Goal: Transaction & Acquisition: Purchase product/service

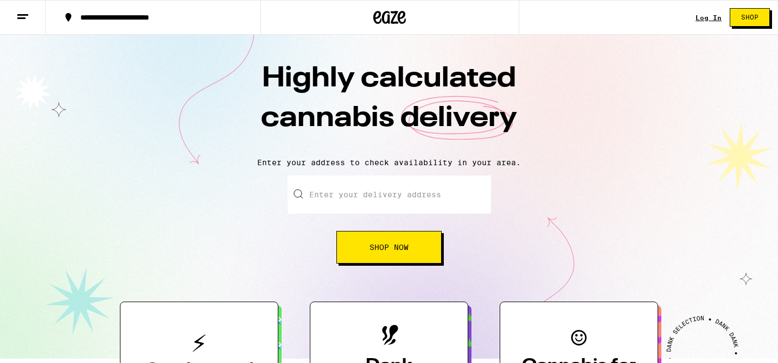
click at [703, 16] on link "Log In" at bounding box center [709, 17] width 26 height 7
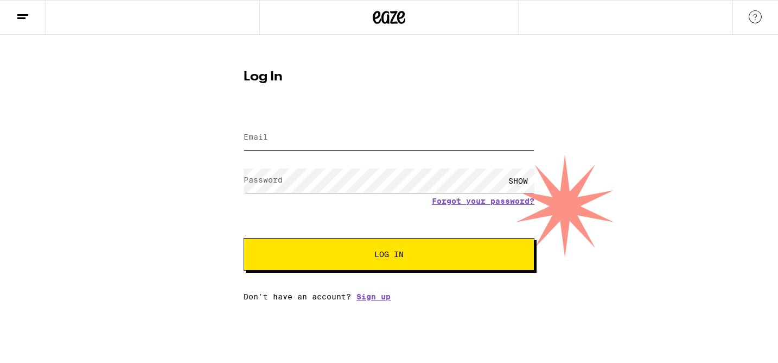
type input "[EMAIL_ADDRESS][DOMAIN_NAME]"
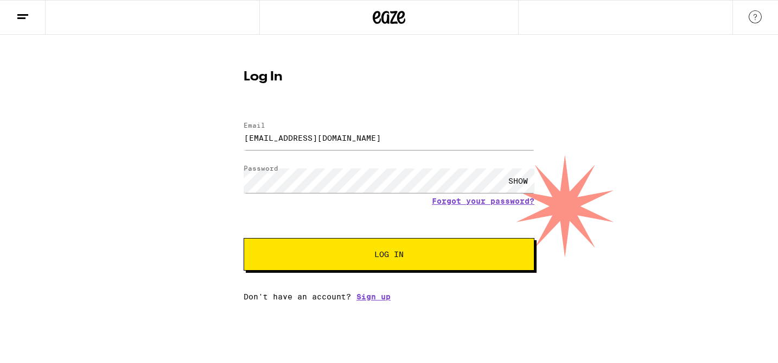
click at [342, 247] on button "Log In" at bounding box center [389, 254] width 291 height 33
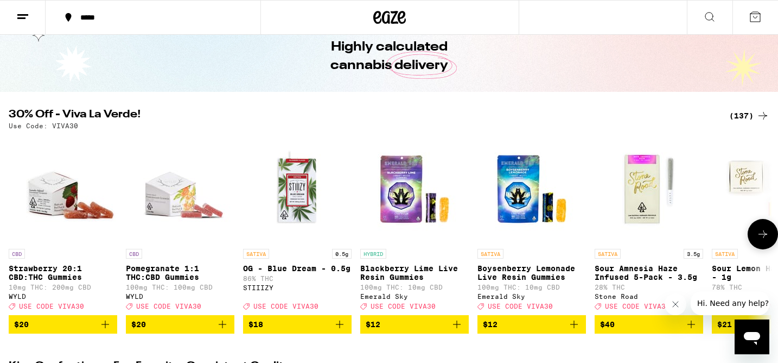
scroll to position [51, 0]
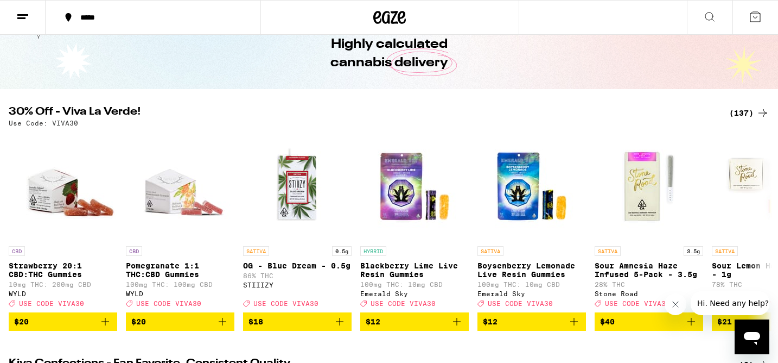
click at [584, 117] on h2 "30% Off - Viva La Verde!" at bounding box center [363, 112] width 708 height 13
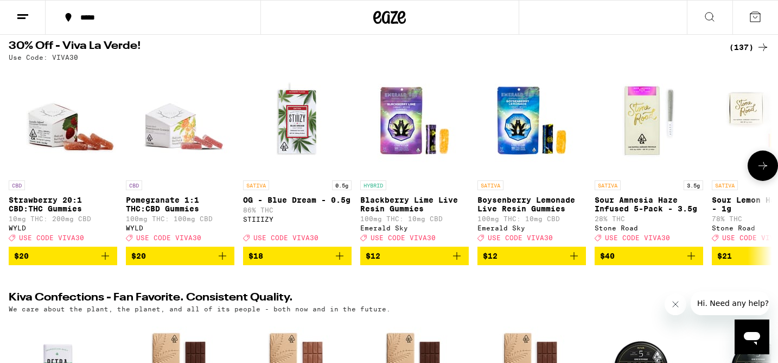
scroll to position [0, 0]
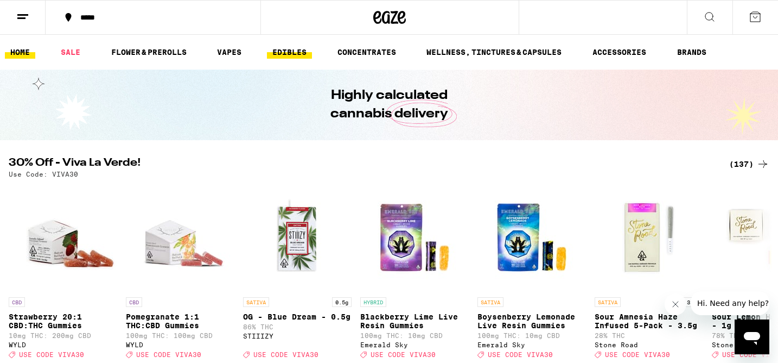
click at [284, 56] on link "EDIBLES" at bounding box center [289, 52] width 45 height 13
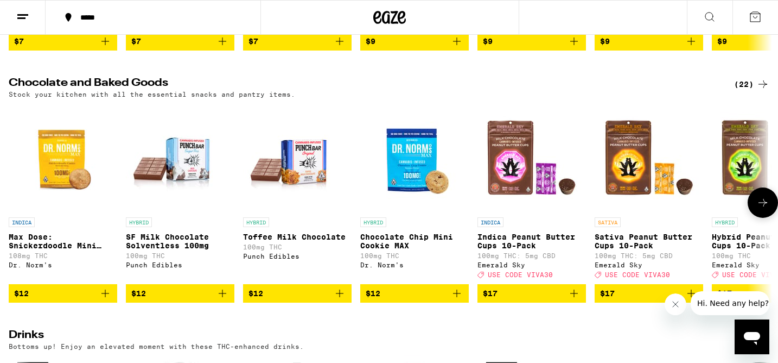
scroll to position [323, 0]
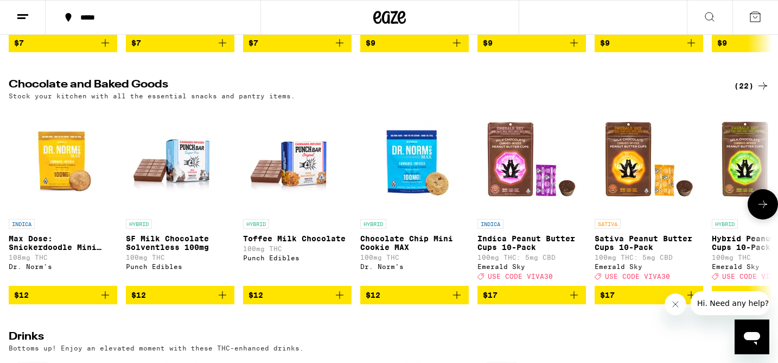
click at [757, 210] on icon at bounding box center [762, 204] width 13 height 13
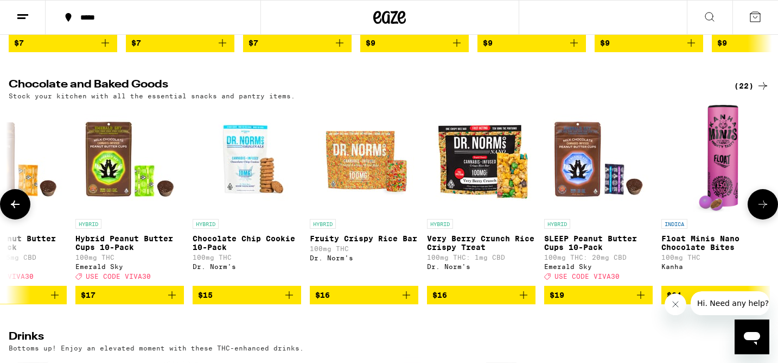
scroll to position [0, 643]
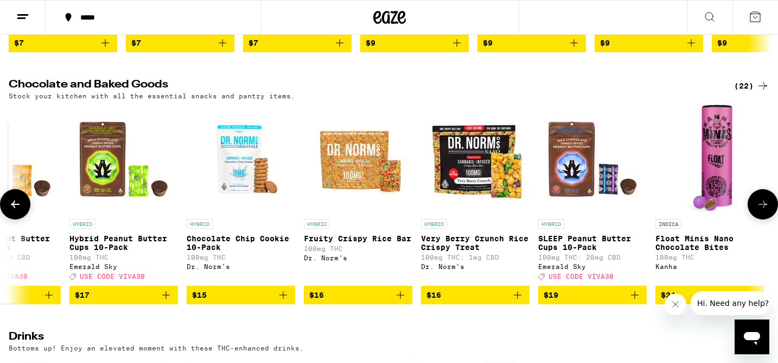
click at [767, 208] on icon at bounding box center [763, 204] width 9 height 8
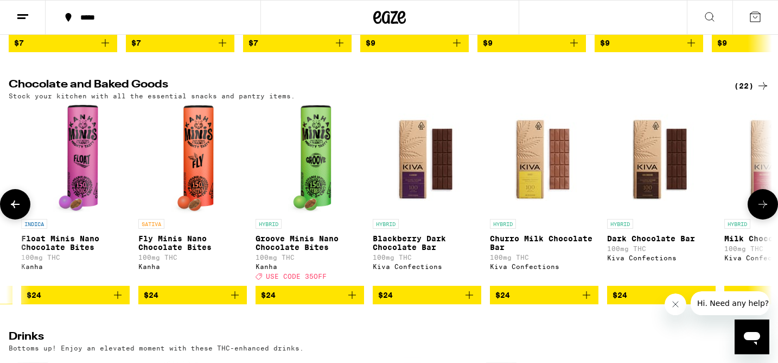
scroll to position [0, 1285]
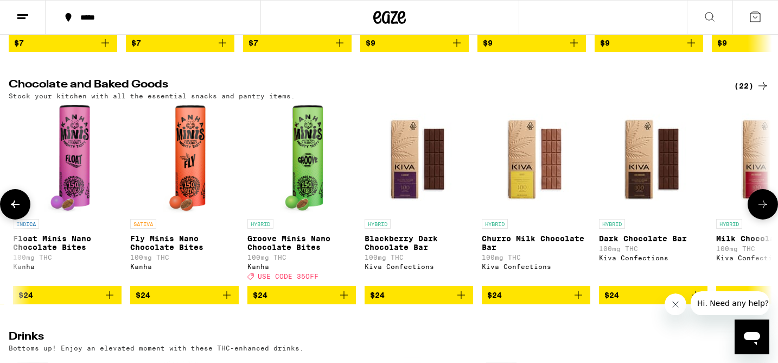
click at [762, 211] on icon at bounding box center [762, 204] width 13 height 13
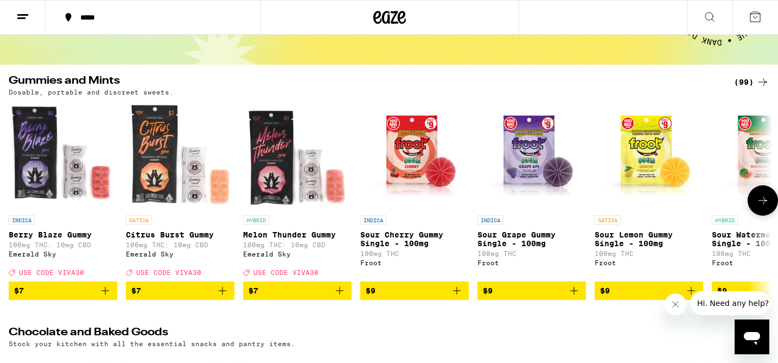
scroll to position [75, 0]
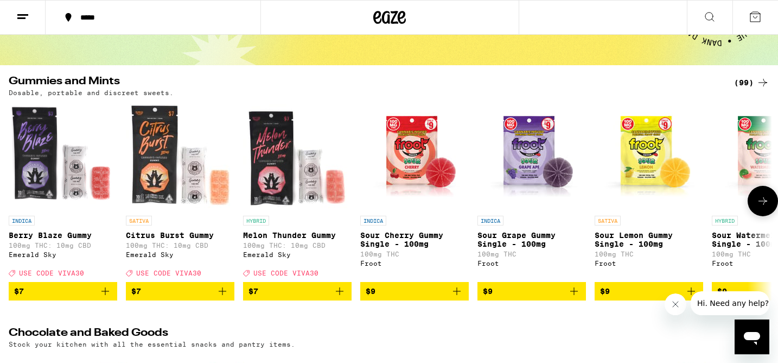
click at [764, 203] on icon at bounding box center [762, 200] width 13 height 13
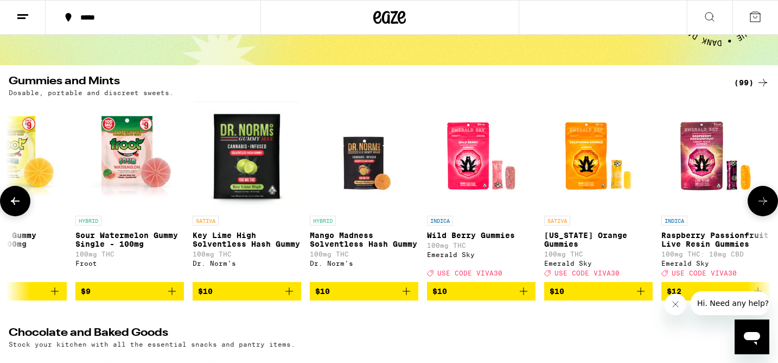
scroll to position [0, 643]
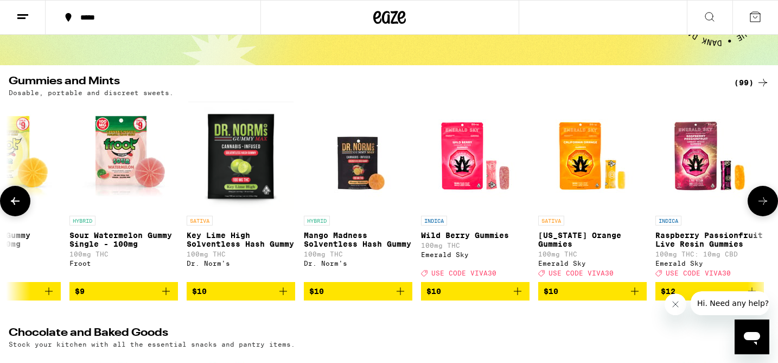
click at [764, 203] on icon at bounding box center [762, 200] width 13 height 13
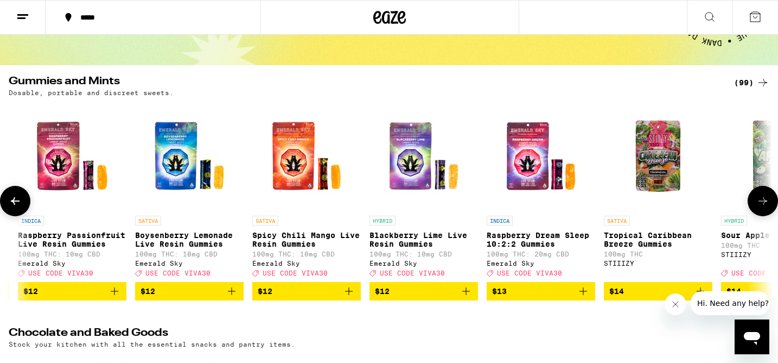
scroll to position [0, 1285]
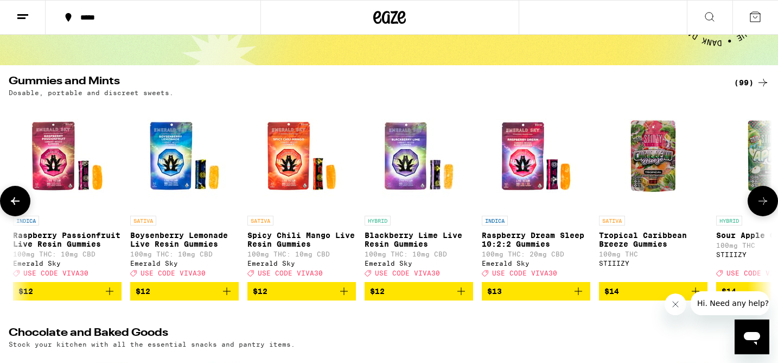
click at [764, 203] on icon at bounding box center [762, 200] width 13 height 13
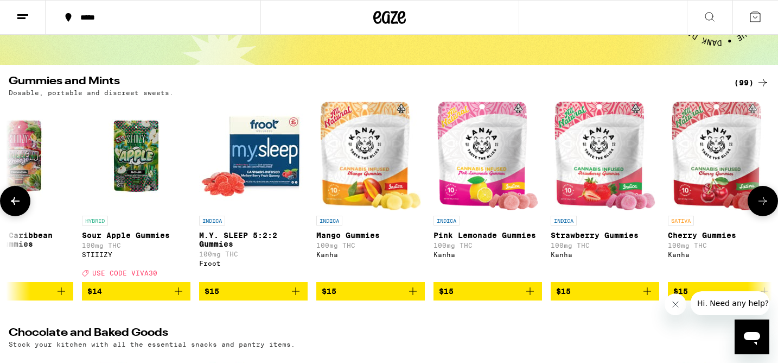
scroll to position [0, 1928]
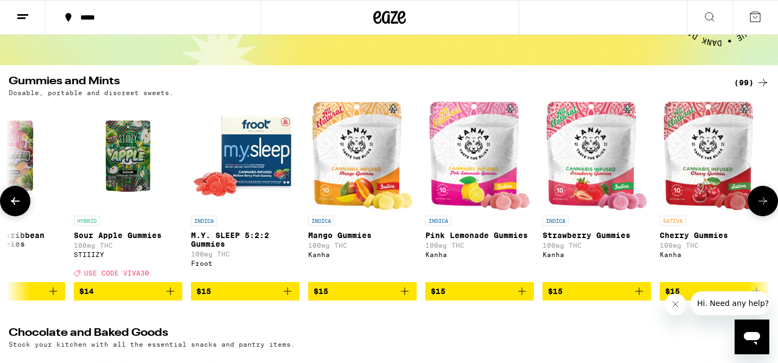
click at [764, 203] on icon at bounding box center [762, 200] width 13 height 13
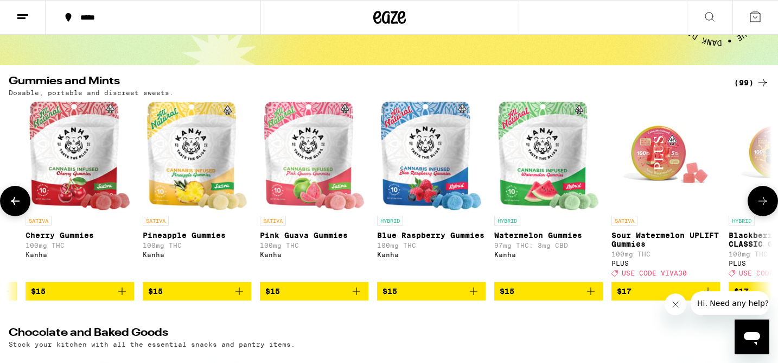
scroll to position [0, 2570]
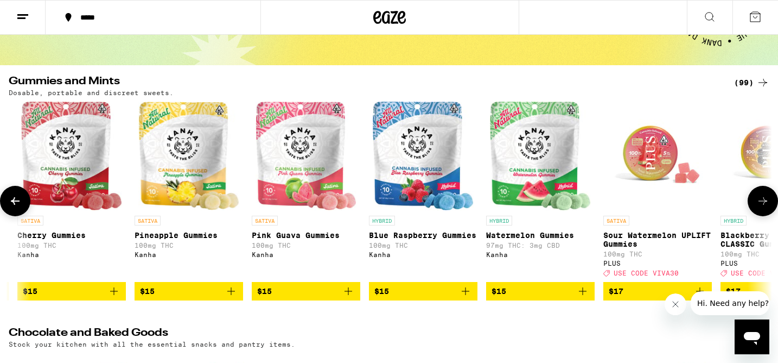
click at [764, 203] on icon at bounding box center [762, 200] width 13 height 13
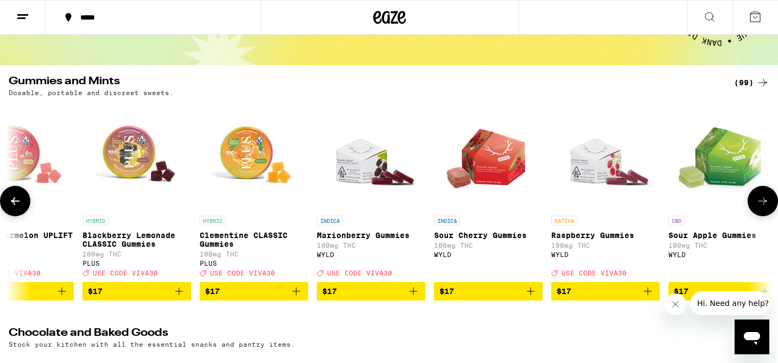
scroll to position [0, 3213]
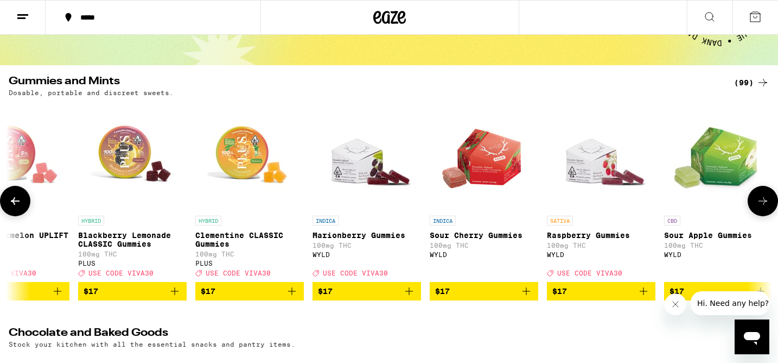
click at [21, 207] on icon at bounding box center [15, 200] width 13 height 13
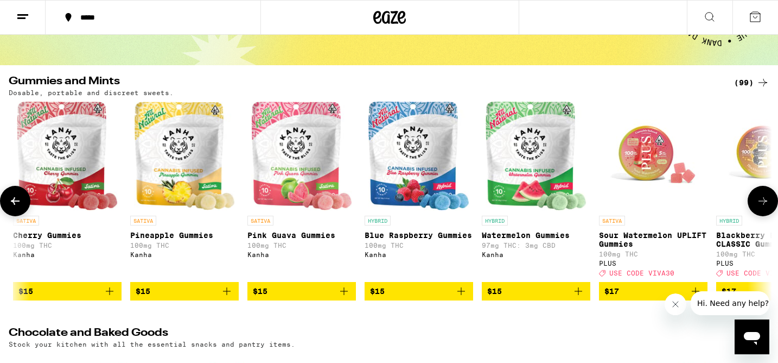
scroll to position [0, 2570]
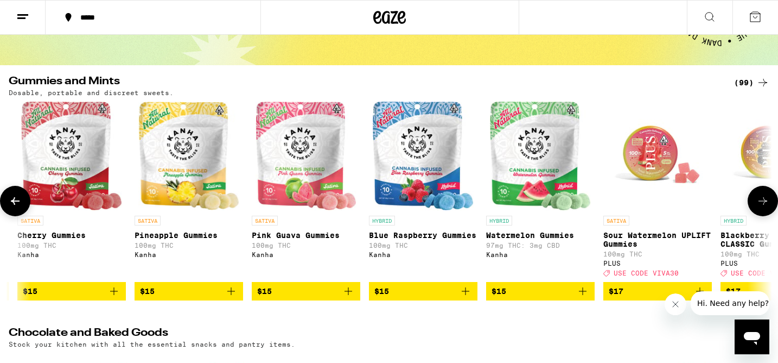
click at [763, 207] on icon at bounding box center [762, 200] width 13 height 13
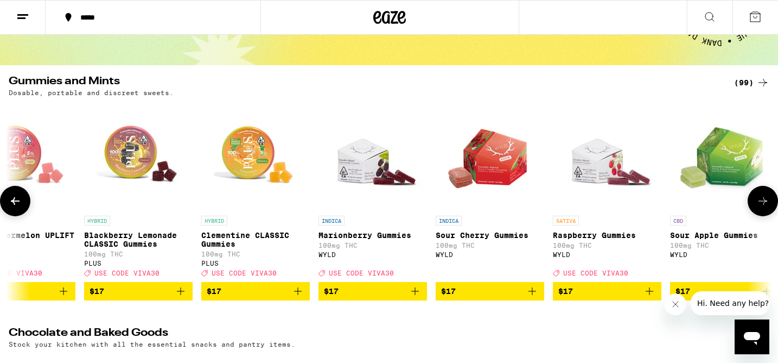
scroll to position [0, 3213]
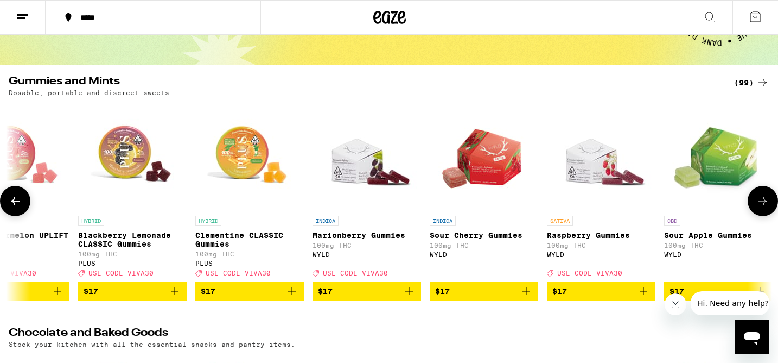
click at [128, 160] on img "Open page for Blackberry Lemonade CLASSIC Gummies from PLUS" at bounding box center [132, 155] width 109 height 109
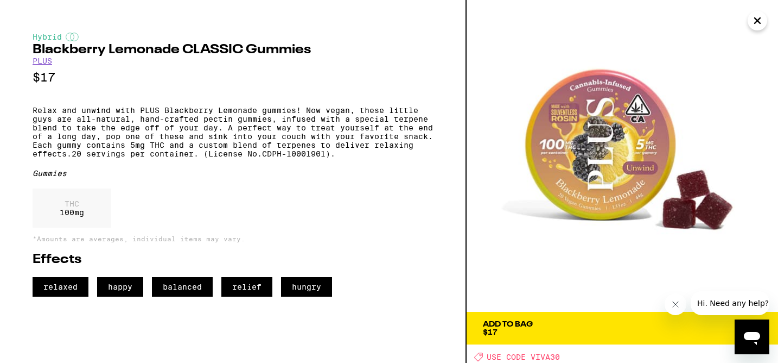
click at [594, 328] on span "Add To Bag $17" at bounding box center [622, 327] width 279 height 15
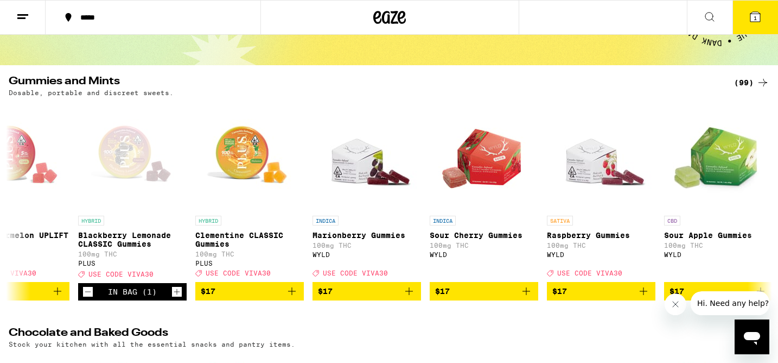
scroll to position [110, 0]
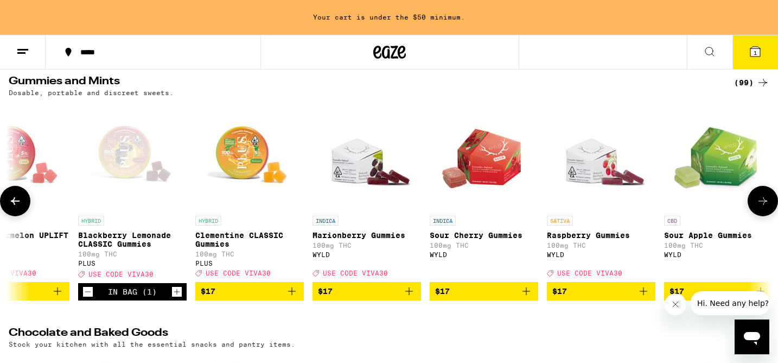
click at [765, 202] on icon at bounding box center [762, 200] width 13 height 13
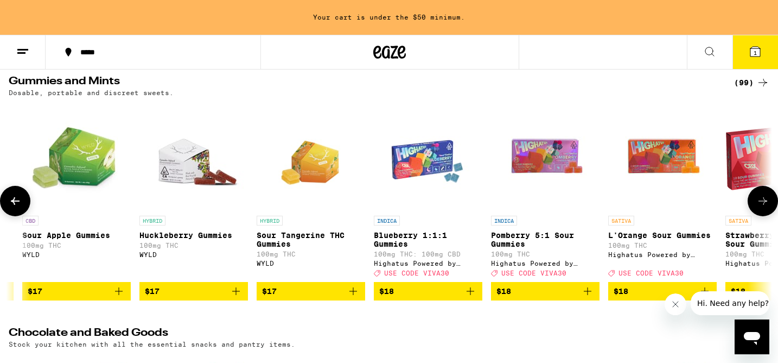
scroll to position [0, 3855]
click at [538, 152] on img "Open page for Pomberry 5:1 Sour Gummies from Highatus Powered by Cannabiotix" at bounding box center [545, 155] width 109 height 109
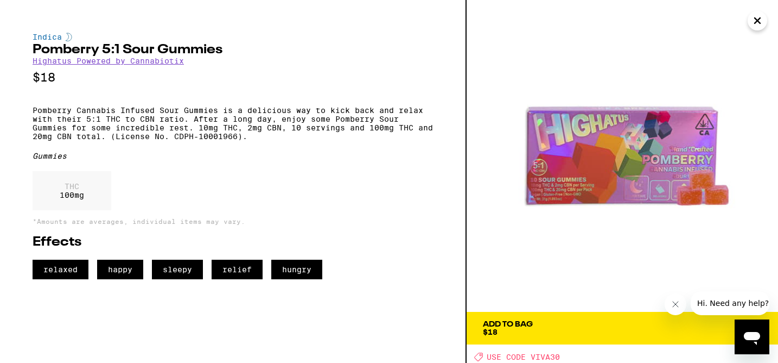
click at [755, 18] on icon "Close" at bounding box center [757, 20] width 5 height 5
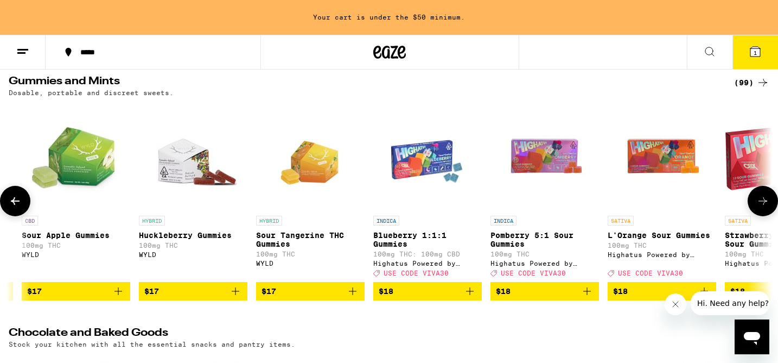
click at [762, 206] on icon at bounding box center [762, 200] width 13 height 13
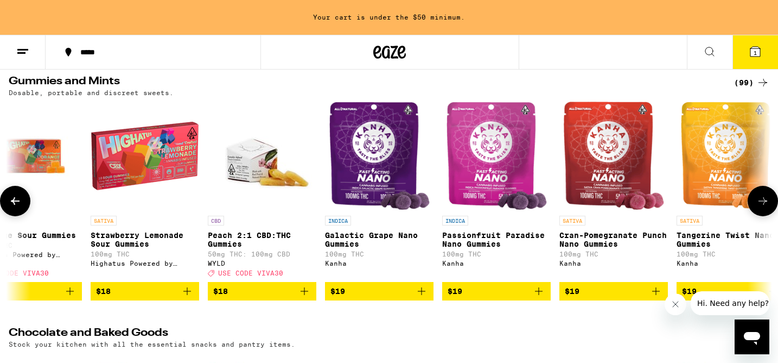
scroll to position [0, 4498]
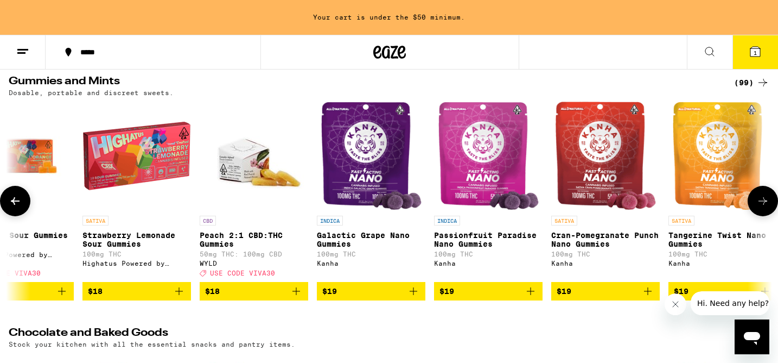
click at [757, 213] on button at bounding box center [763, 201] width 30 height 30
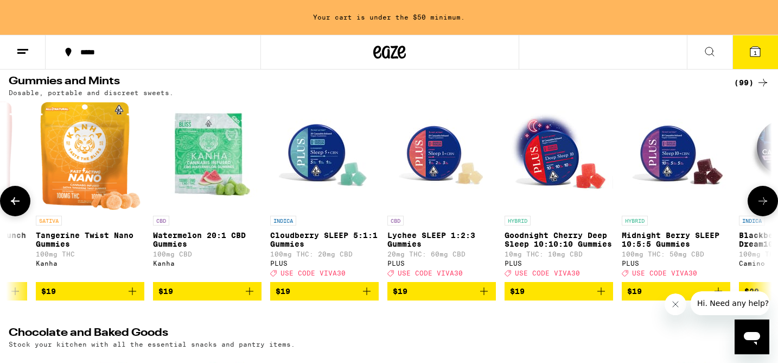
scroll to position [0, 5140]
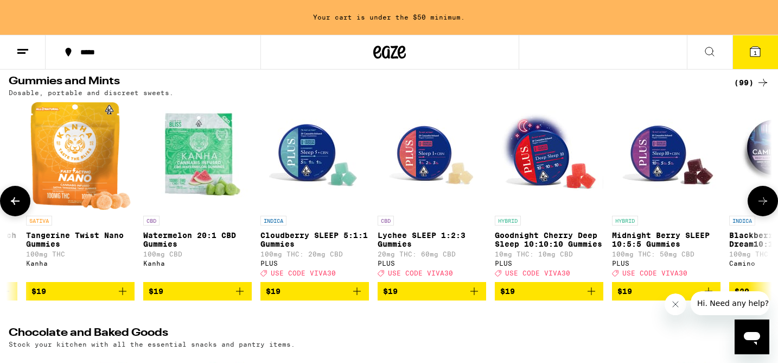
click at [21, 207] on icon at bounding box center [15, 200] width 13 height 13
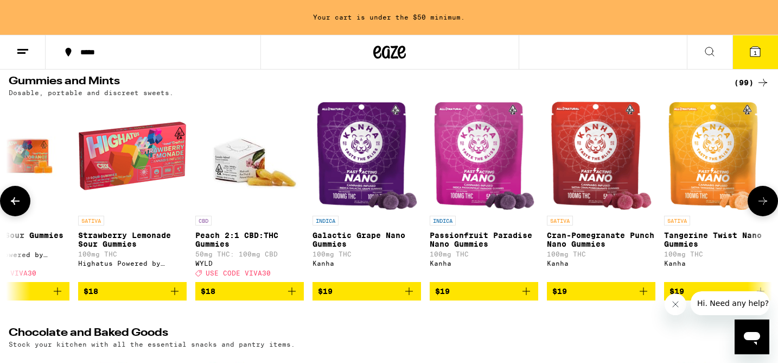
scroll to position [0, 4498]
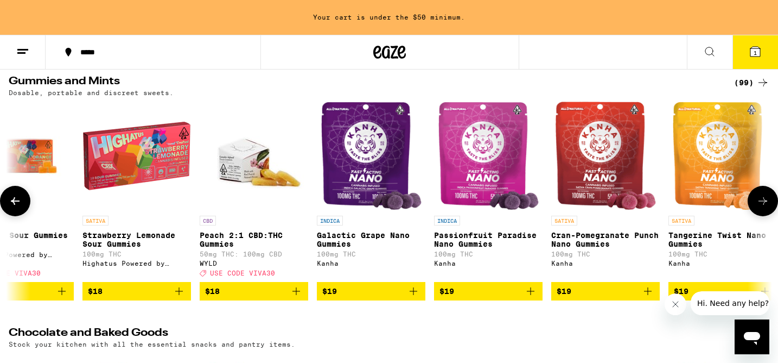
click at [579, 182] on img "Open page for Cran-Pomegranate Punch Nano Gummies from Kanha" at bounding box center [605, 155] width 101 height 109
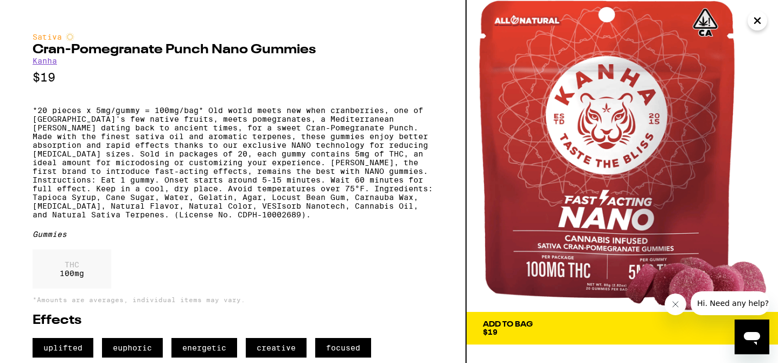
click at [592, 331] on span "Add To Bag $19" at bounding box center [622, 327] width 279 height 15
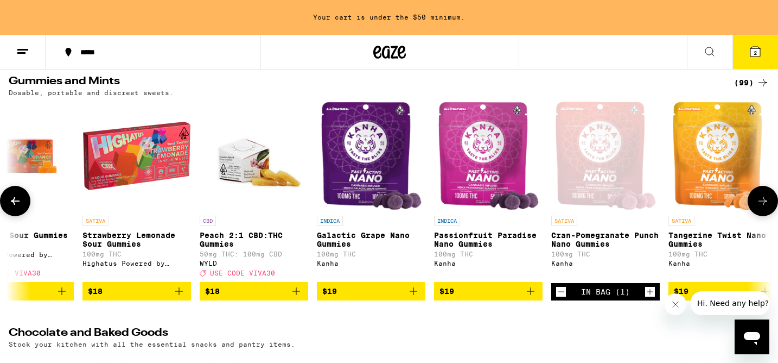
click at [766, 207] on icon at bounding box center [762, 200] width 13 height 13
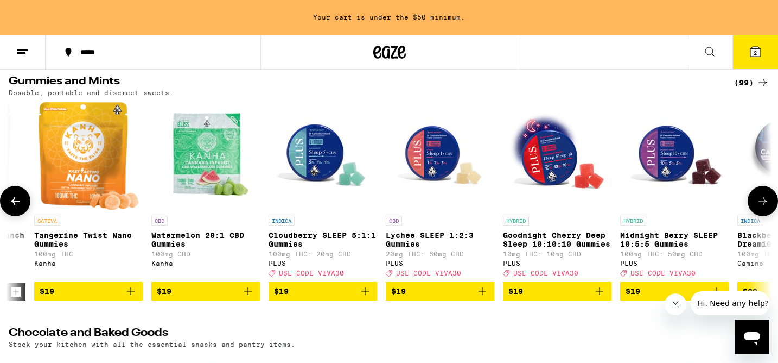
scroll to position [0, 5140]
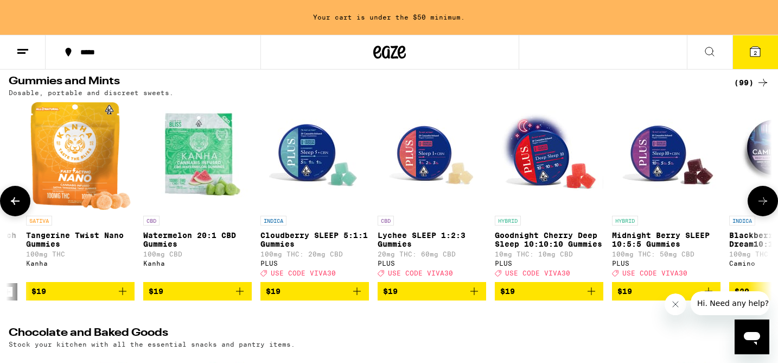
click at [313, 151] on img "Open page for Cloudberry SLEEP 5:1:1 Gummies from PLUS" at bounding box center [314, 155] width 109 height 109
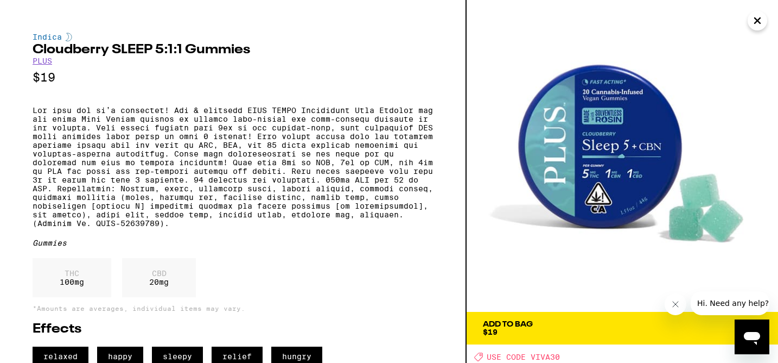
click at [647, 330] on span "Add To Bag $19" at bounding box center [622, 327] width 279 height 15
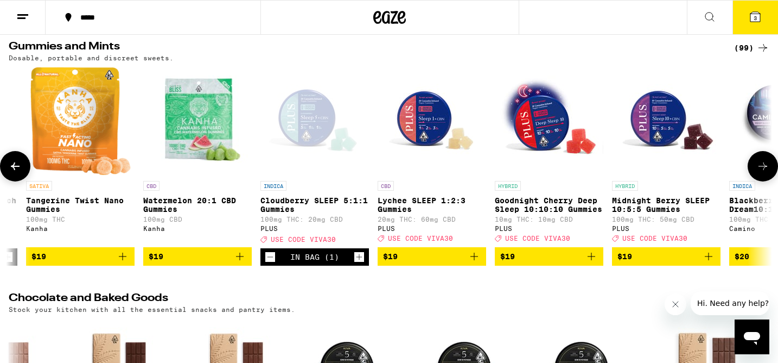
scroll to position [75, 0]
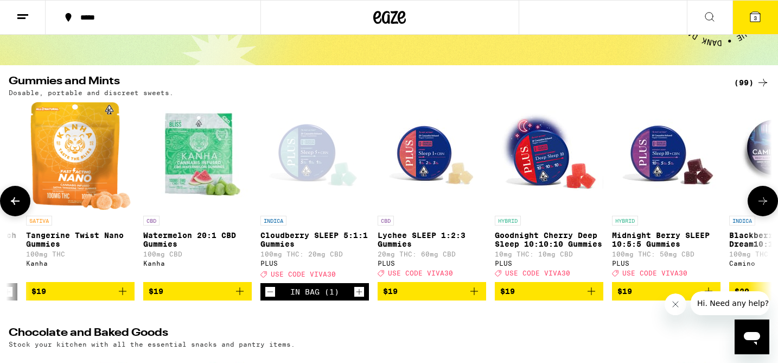
click at [761, 204] on icon at bounding box center [762, 200] width 13 height 13
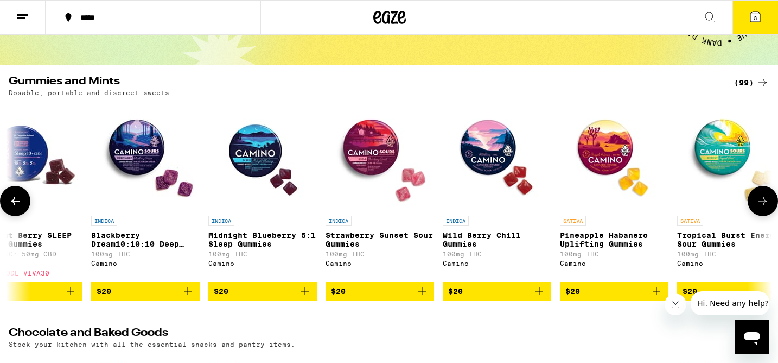
scroll to position [0, 5783]
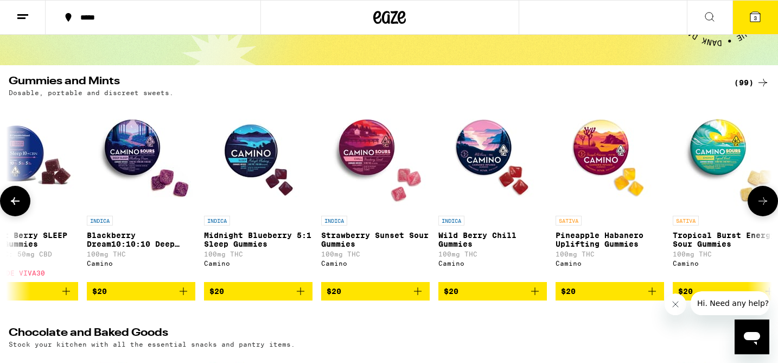
click at [250, 297] on span "$20" at bounding box center [258, 290] width 98 height 13
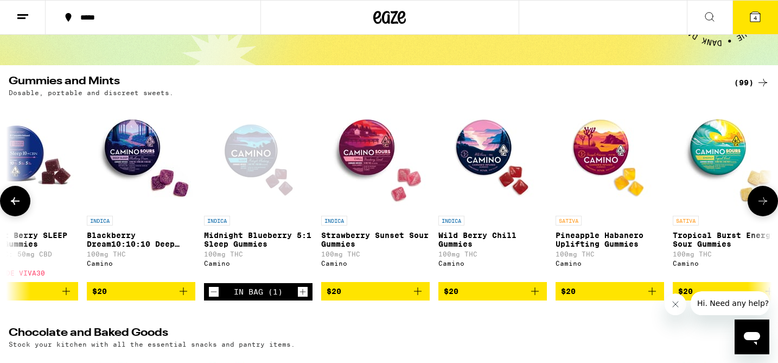
click at [760, 214] on button at bounding box center [763, 201] width 30 height 30
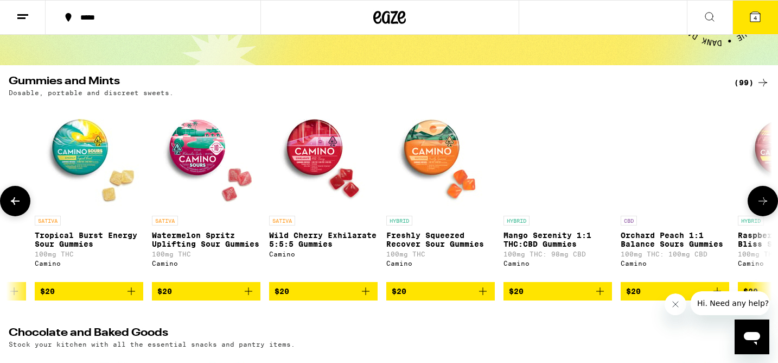
scroll to position [0, 6425]
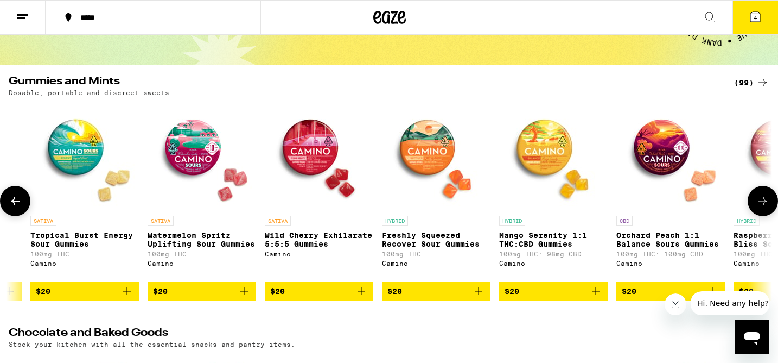
click at [760, 214] on button at bounding box center [763, 201] width 30 height 30
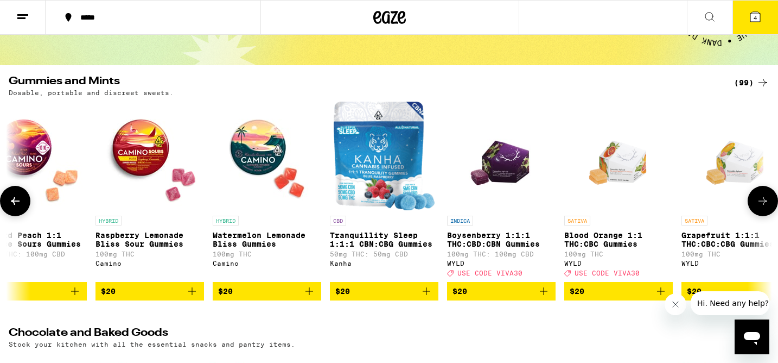
scroll to position [0, 7068]
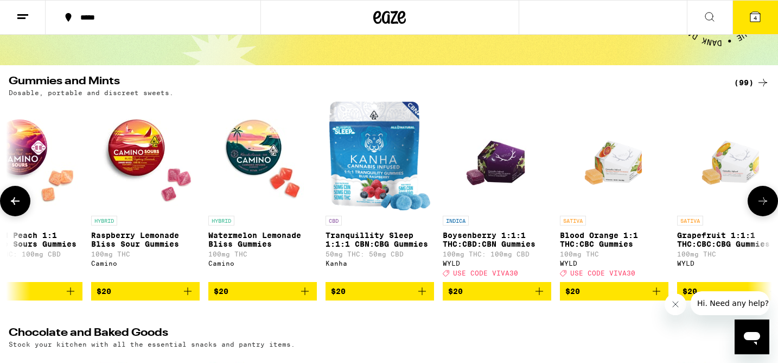
click at [760, 214] on button at bounding box center [763, 201] width 30 height 30
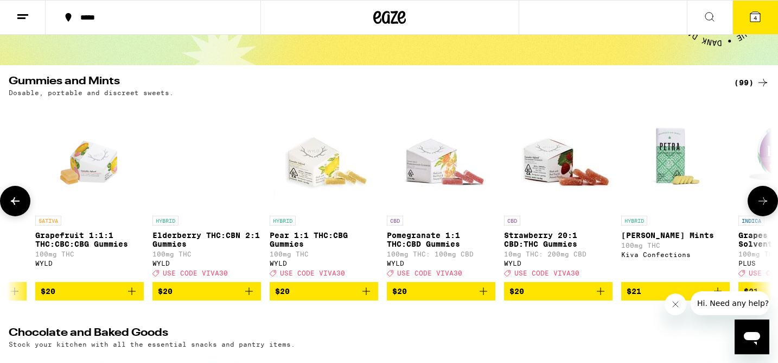
scroll to position [0, 7710]
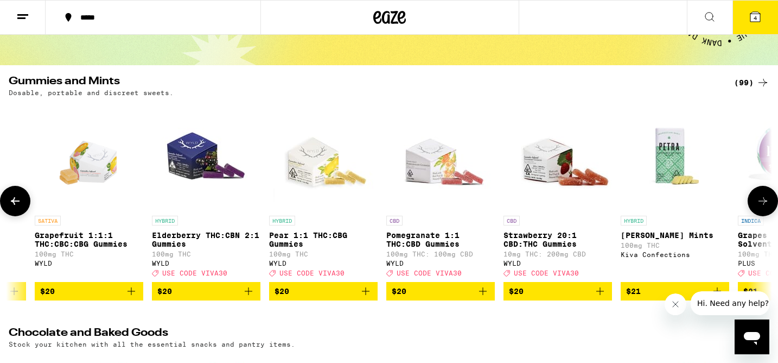
click at [545, 161] on img "Open page for Strawberry 20:1 CBD:THC Gummies from WYLD" at bounding box center [558, 155] width 109 height 109
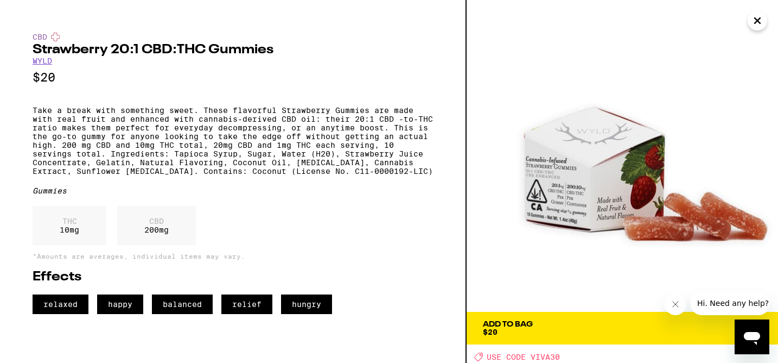
click at [558, 320] on span "Add To Bag $20" at bounding box center [622, 327] width 279 height 15
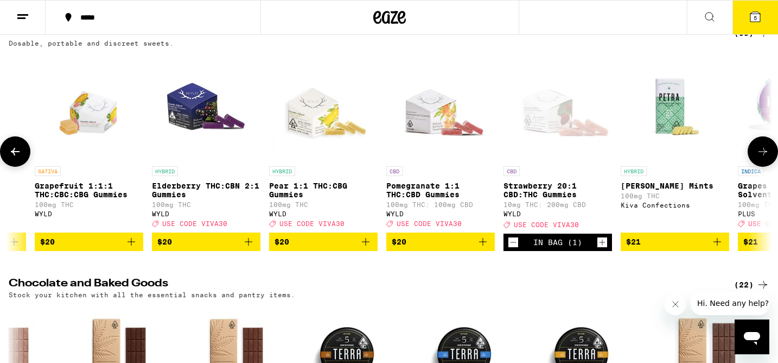
scroll to position [125, 0]
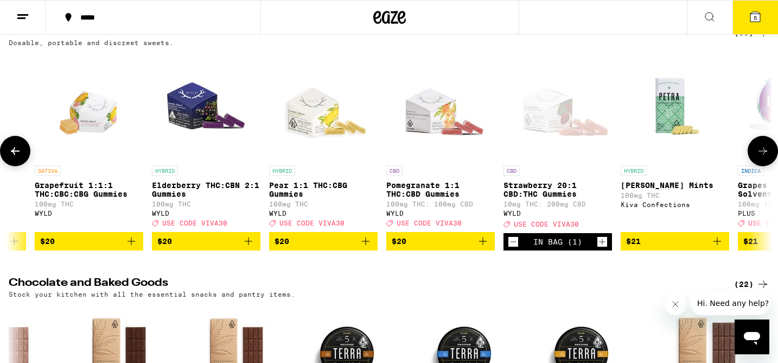
click at [671, 247] on span "$21" at bounding box center [675, 240] width 98 height 13
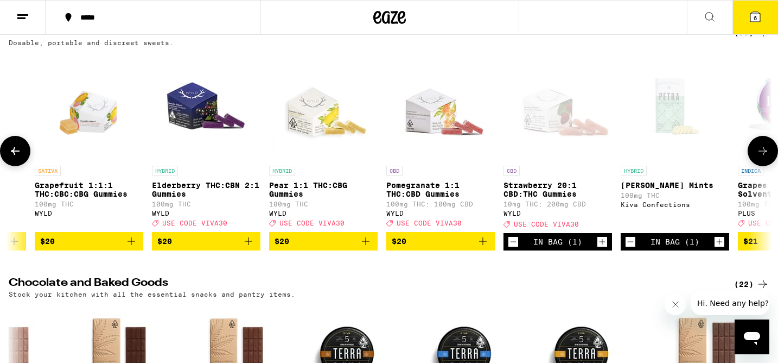
click at [765, 157] on icon at bounding box center [762, 150] width 13 height 13
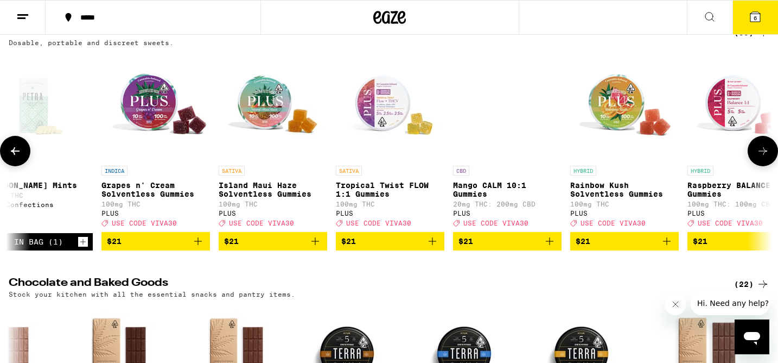
scroll to position [0, 8353]
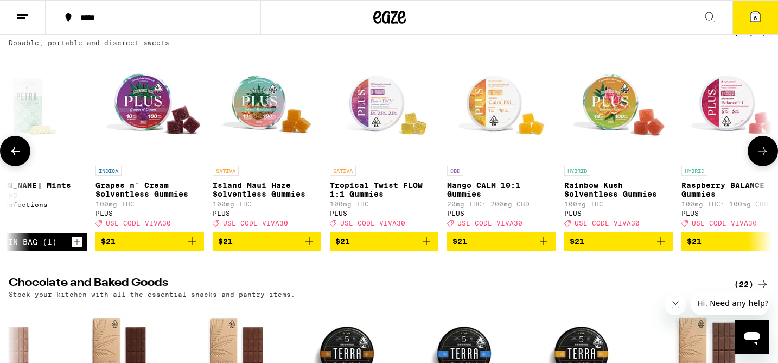
click at [762, 157] on icon at bounding box center [762, 150] width 13 height 13
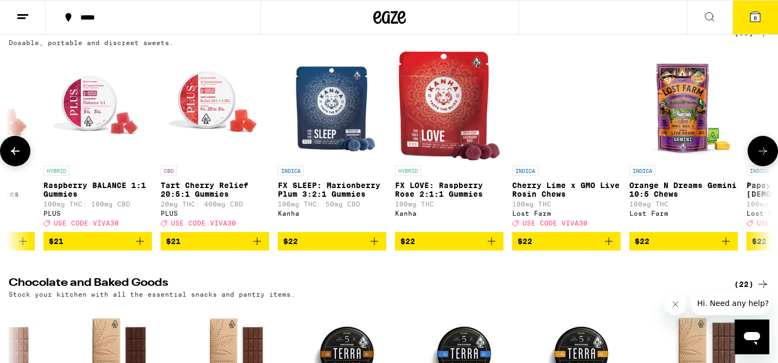
scroll to position [0, 8995]
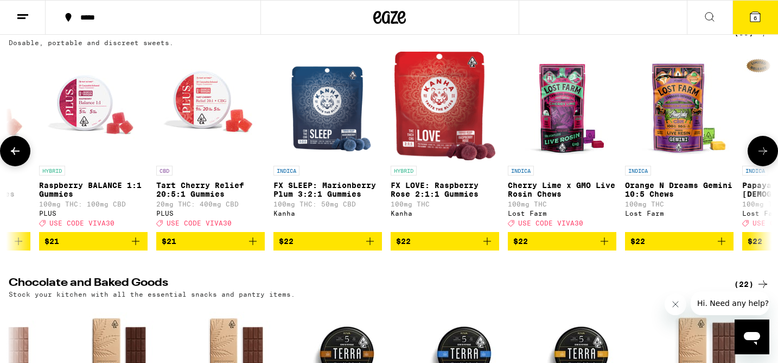
click at [18, 157] on icon at bounding box center [15, 150] width 13 height 13
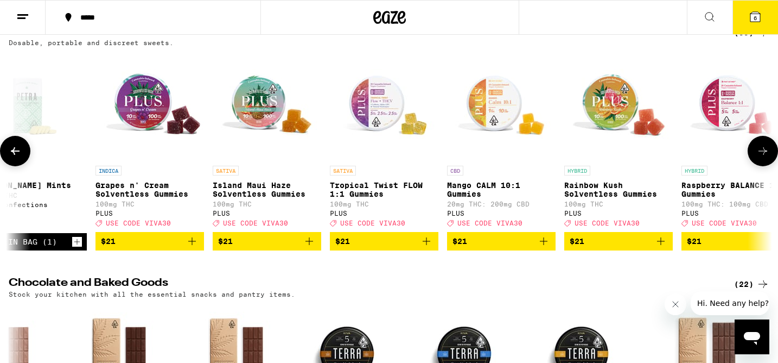
scroll to position [0, 8353]
click at [748, 24] on button "6" at bounding box center [756, 18] width 46 height 34
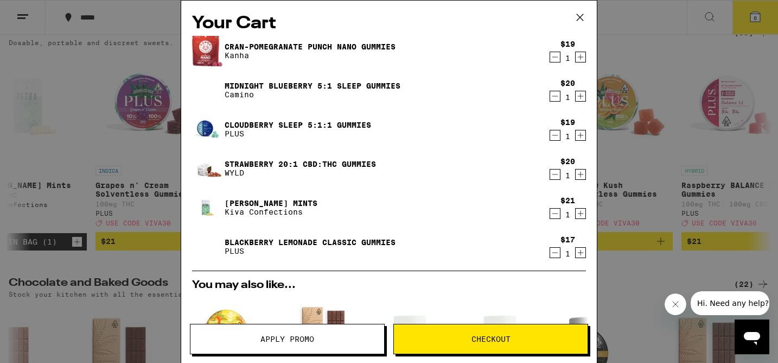
click at [274, 336] on span "Apply Promo" at bounding box center [287, 339] width 54 height 8
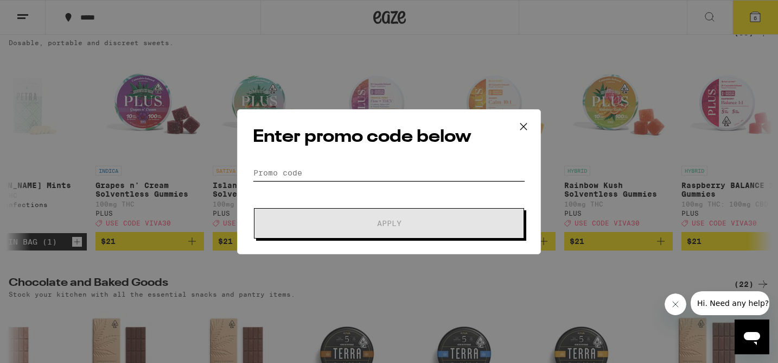
click at [316, 170] on input "Promo Code" at bounding box center [389, 172] width 272 height 16
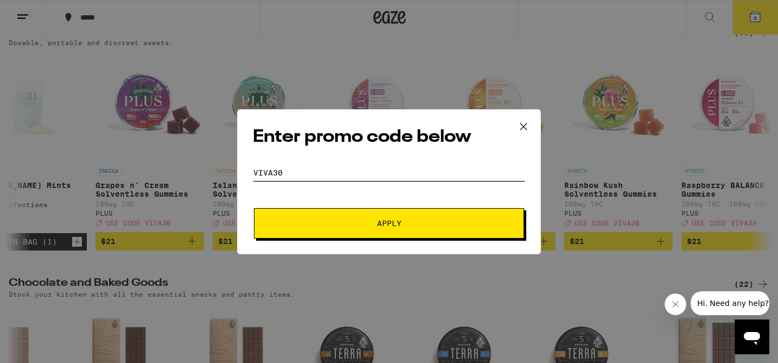
type input "viva30"
click at [316, 224] on span "Apply" at bounding box center [388, 223] width 195 height 8
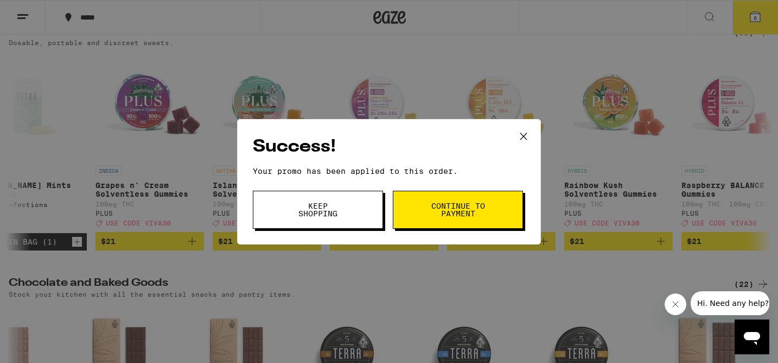
click at [446, 218] on button "Continue to payment" at bounding box center [458, 209] width 130 height 38
